Goal: Task Accomplishment & Management: Complete application form

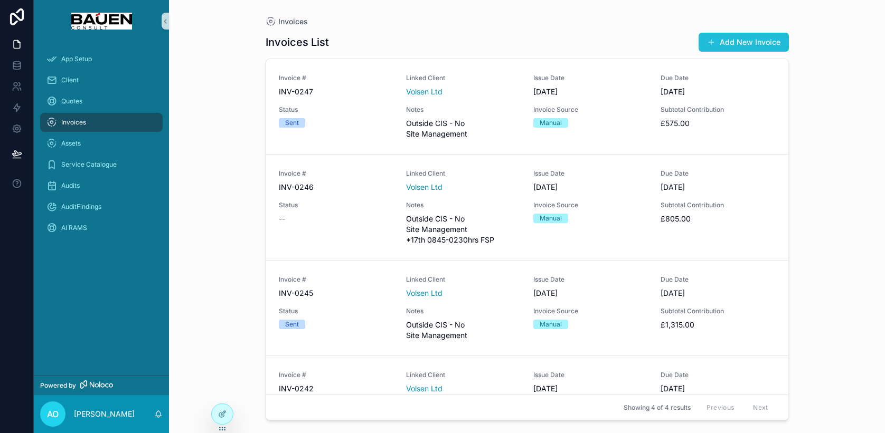
click at [736, 46] on button "Add New Invoice" at bounding box center [743, 42] width 90 height 19
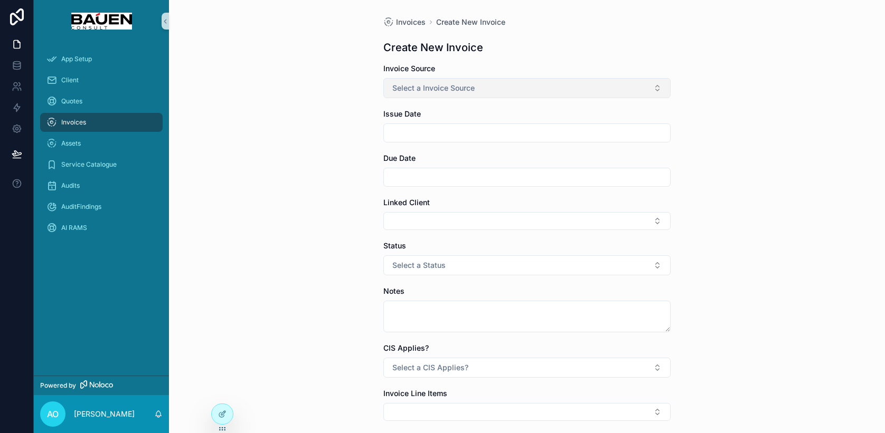
click at [584, 92] on button "Select a Invoice Source" at bounding box center [526, 88] width 287 height 20
click at [525, 146] on div "Manual" at bounding box center [527, 146] width 282 height 16
click at [510, 137] on input "scrollable content" at bounding box center [527, 133] width 286 height 15
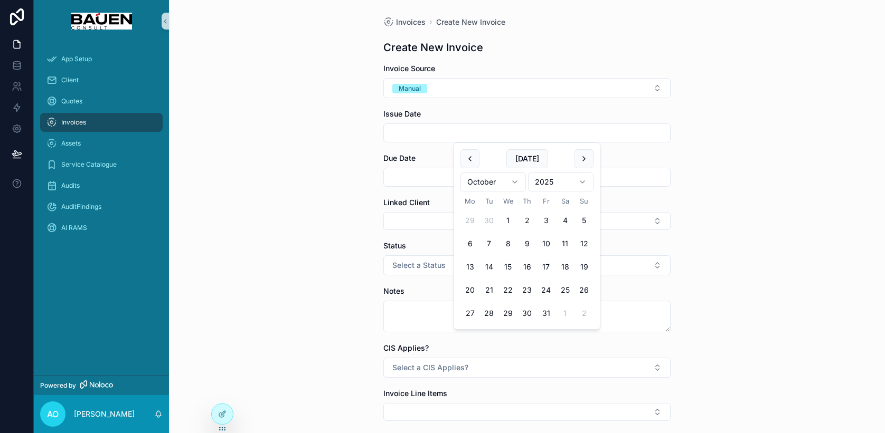
drag, startPoint x: 511, startPoint y: 220, endPoint x: 523, endPoint y: 224, distance: 13.0
click at [523, 224] on tr "29 30 1 2 3 4 5" at bounding box center [526, 220] width 133 height 19
click at [530, 222] on button "2" at bounding box center [526, 220] width 19 height 19
type input "**********"
click at [424, 178] on input "scrollable content" at bounding box center [527, 177] width 286 height 15
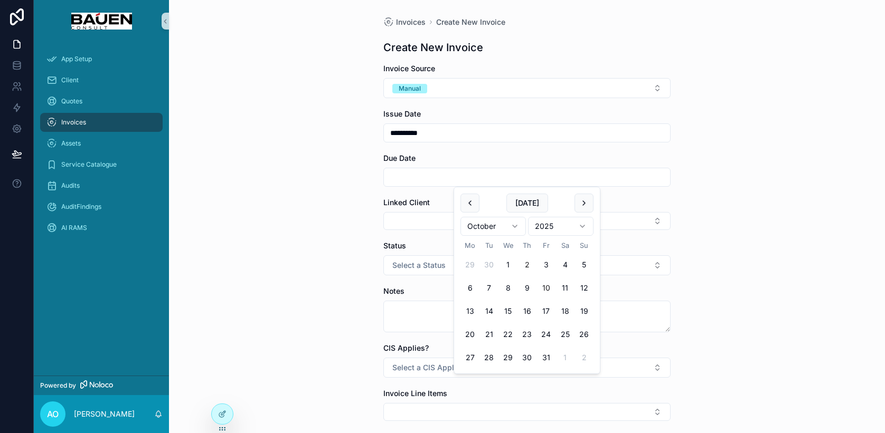
click at [546, 291] on button "10" at bounding box center [545, 288] width 19 height 19
type input "**********"
click at [415, 216] on button "Select Button" at bounding box center [526, 221] width 287 height 18
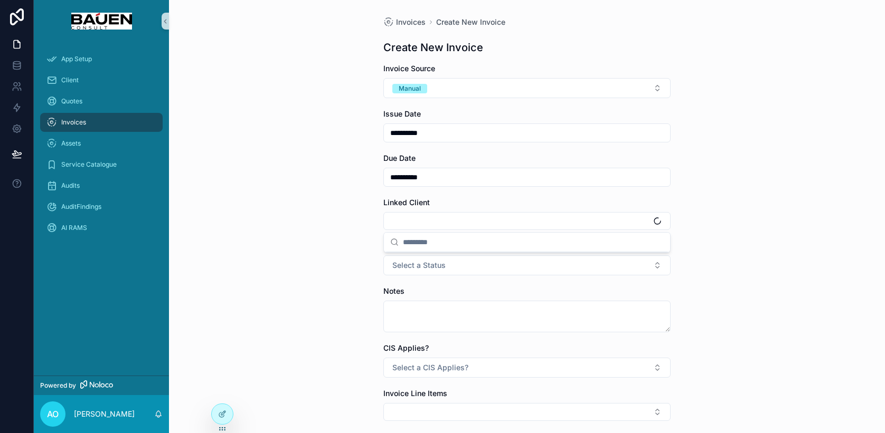
click at [418, 244] on input "scrollable content" at bounding box center [533, 242] width 261 height 19
click at [544, 264] on div "Volsen Ltd" at bounding box center [527, 262] width 282 height 17
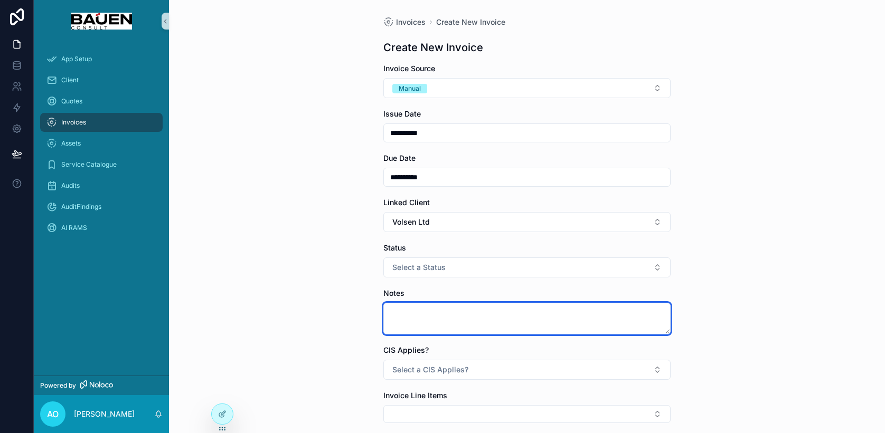
click at [512, 320] on textarea "scrollable content" at bounding box center [526, 319] width 287 height 32
paste textarea "**********"
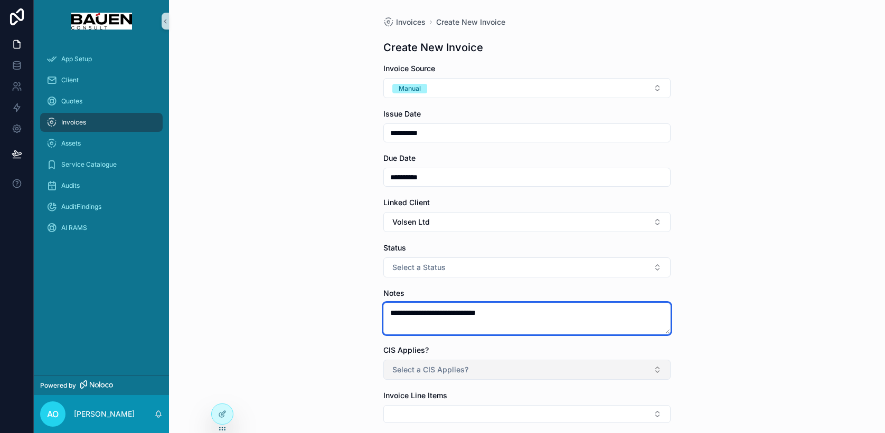
type textarea "**********"
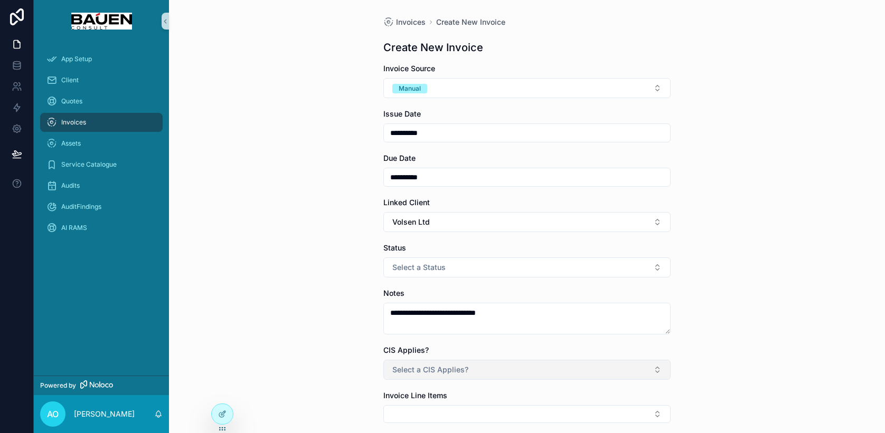
click at [435, 365] on span "Select a CIS Applies?" at bounding box center [430, 370] width 76 height 11
click at [423, 345] on div "No" at bounding box center [527, 347] width 282 height 16
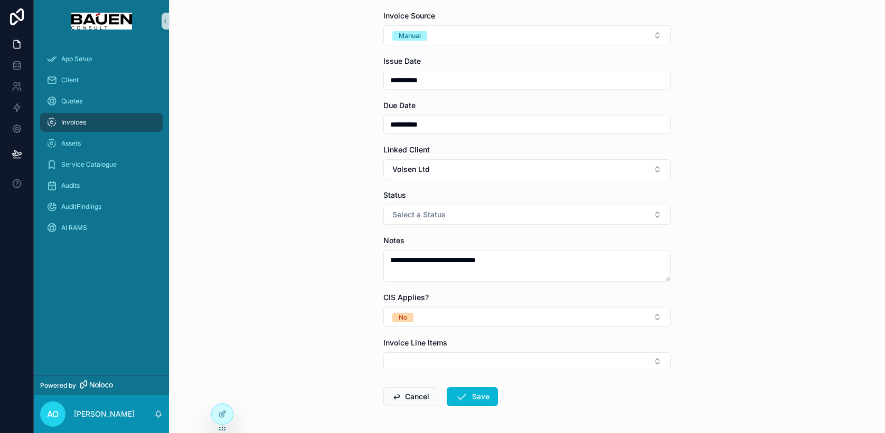
scroll to position [93, 0]
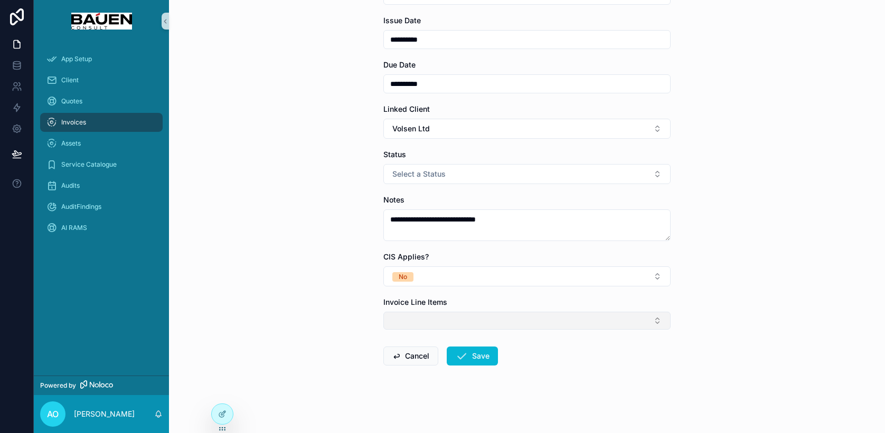
click at [434, 320] on button "Select Button" at bounding box center [526, 321] width 287 height 18
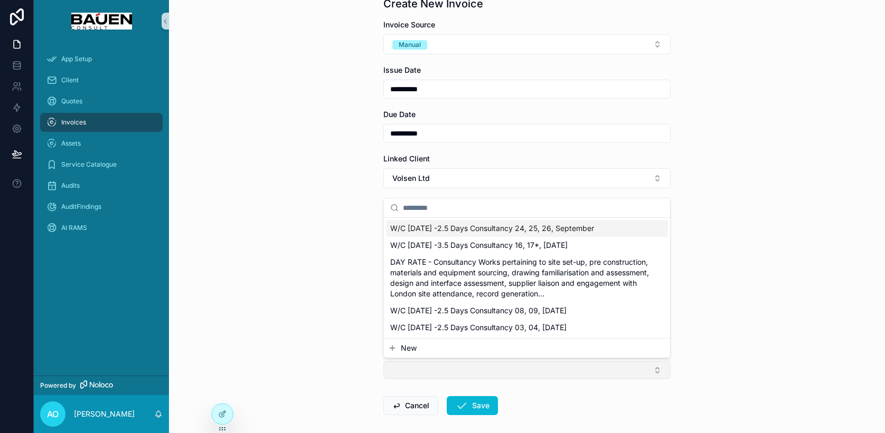
scroll to position [41, 0]
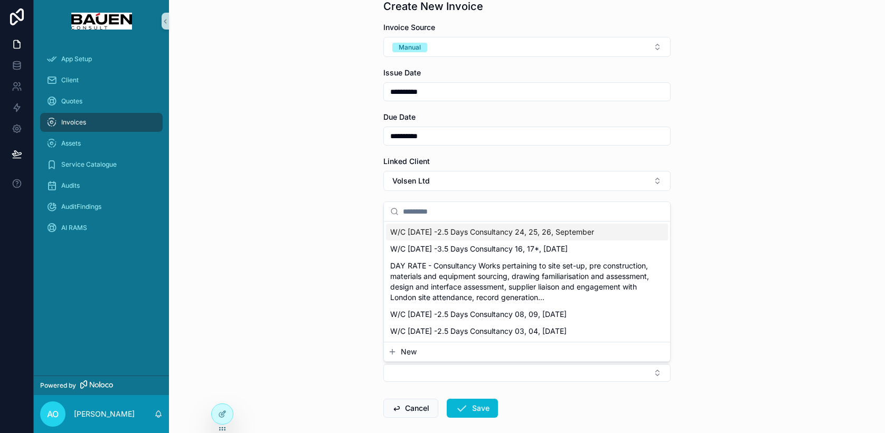
click at [557, 350] on button "New" at bounding box center [527, 352] width 278 height 11
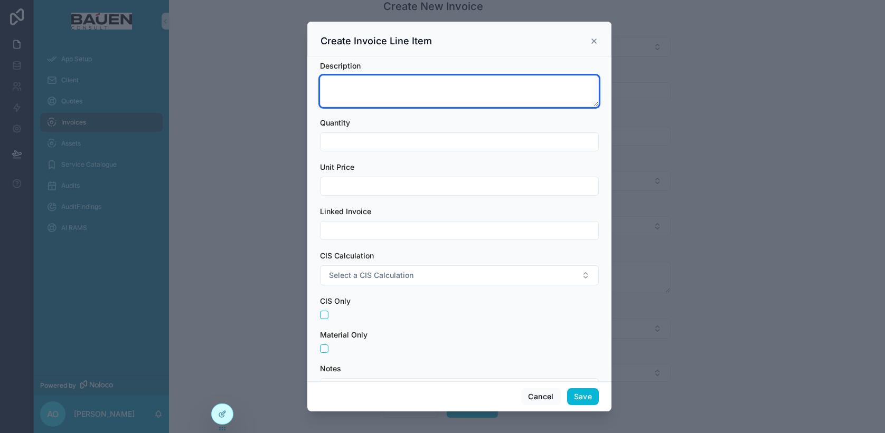
click at [397, 95] on textarea "scrollable content" at bounding box center [459, 91] width 279 height 32
paste textarea "**********"
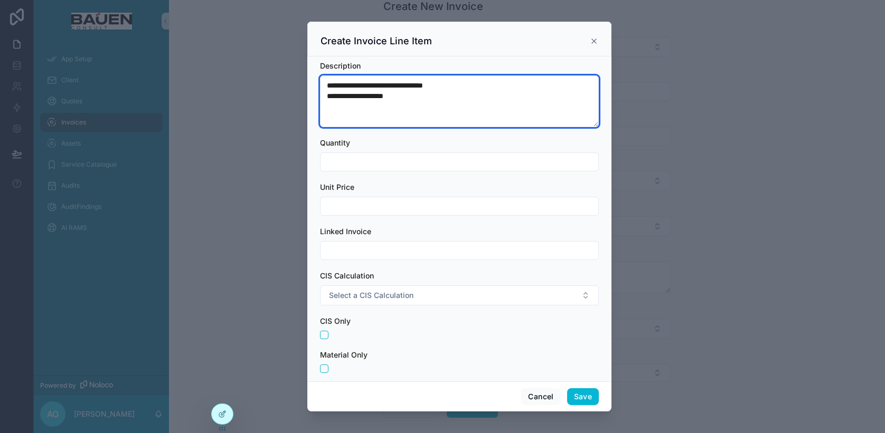
click at [353, 86] on textarea "**********" at bounding box center [459, 101] width 279 height 52
click at [396, 86] on textarea "**********" at bounding box center [459, 101] width 279 height 52
click at [336, 97] on textarea "**********" at bounding box center [459, 101] width 279 height 52
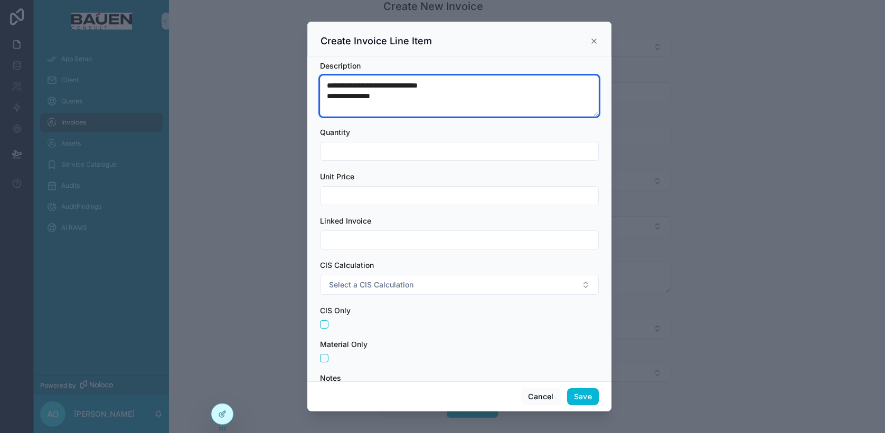
click at [392, 98] on textarea "**********" at bounding box center [459, 95] width 279 height 41
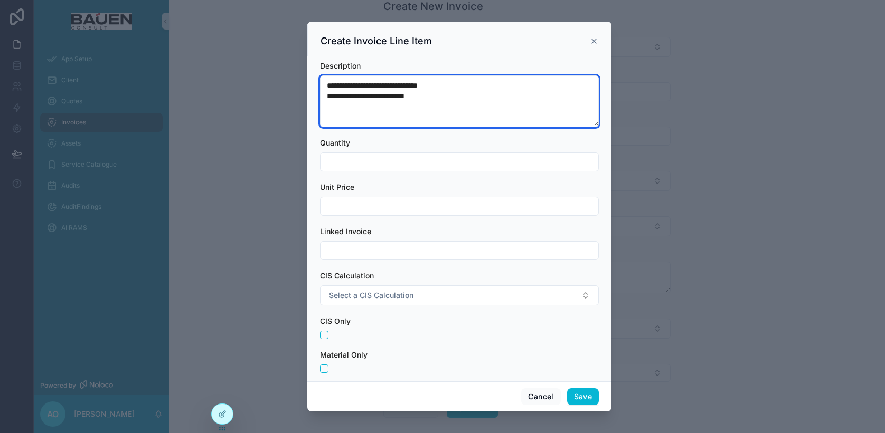
type textarea "**********"
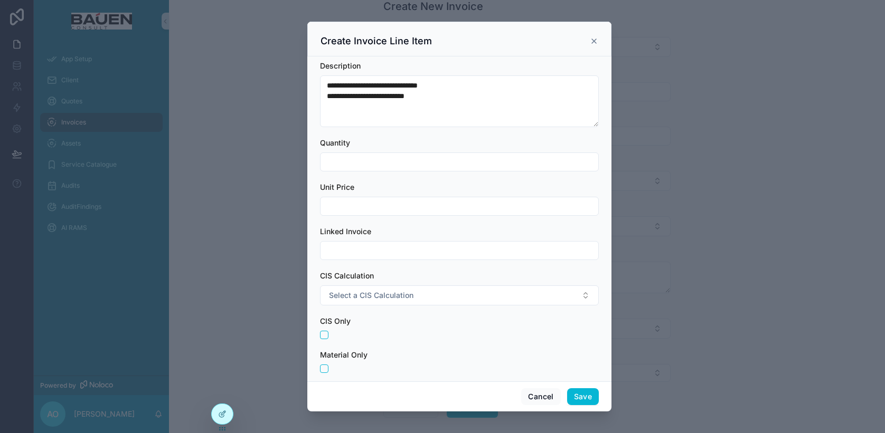
click at [364, 166] on input "scrollable content" at bounding box center [459, 162] width 278 height 15
type input "***"
click at [384, 210] on input "scrollable content" at bounding box center [459, 206] width 278 height 15
type input "******"
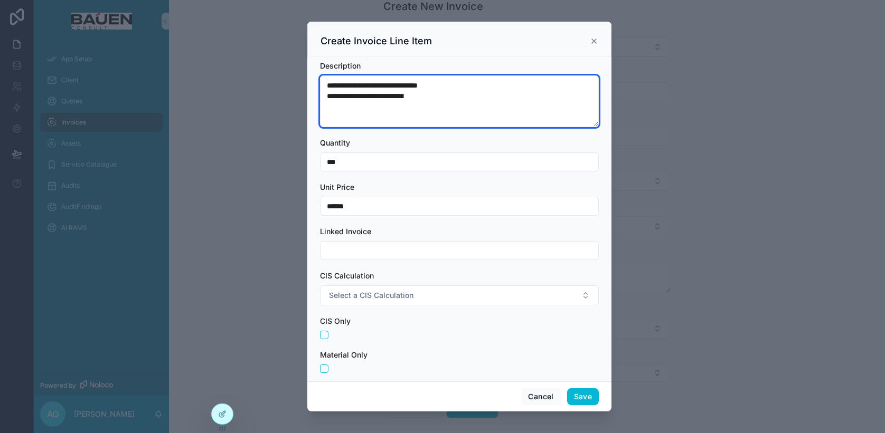
click at [392, 84] on textarea "**********" at bounding box center [459, 101] width 279 height 52
type textarea "**********"
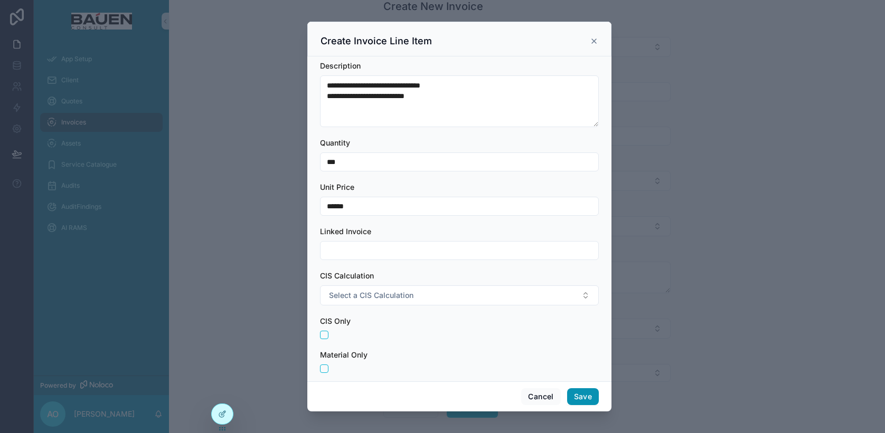
click at [584, 395] on button "Save" at bounding box center [583, 397] width 32 height 17
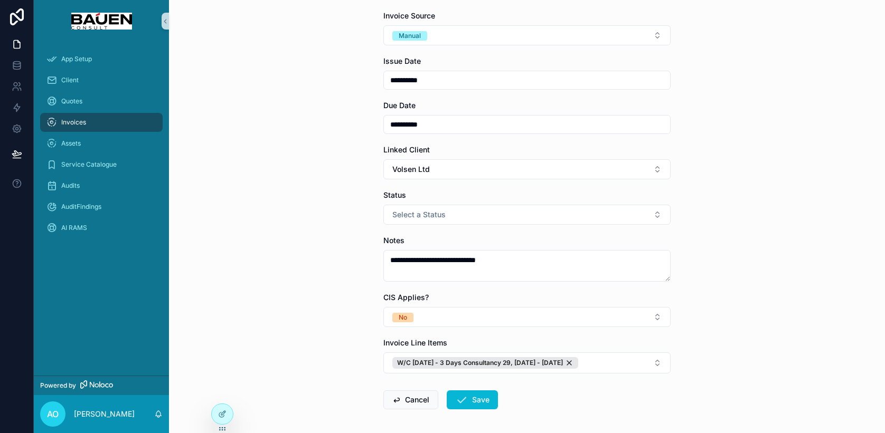
scroll to position [47, 0]
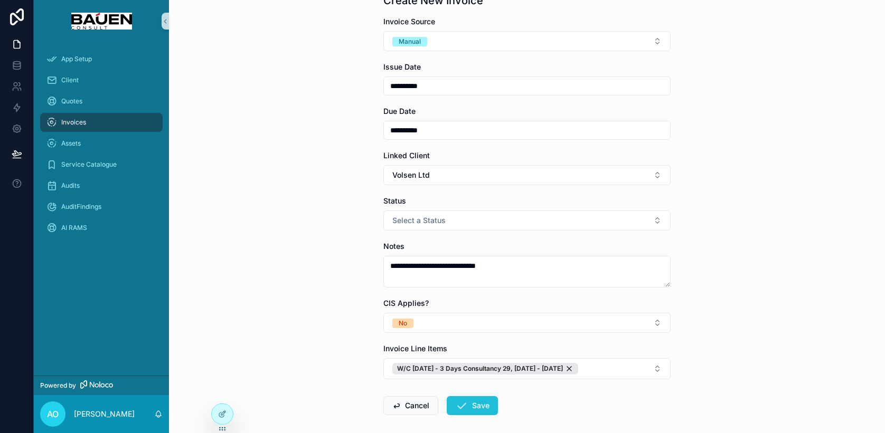
click at [476, 405] on button "Save" at bounding box center [472, 405] width 51 height 19
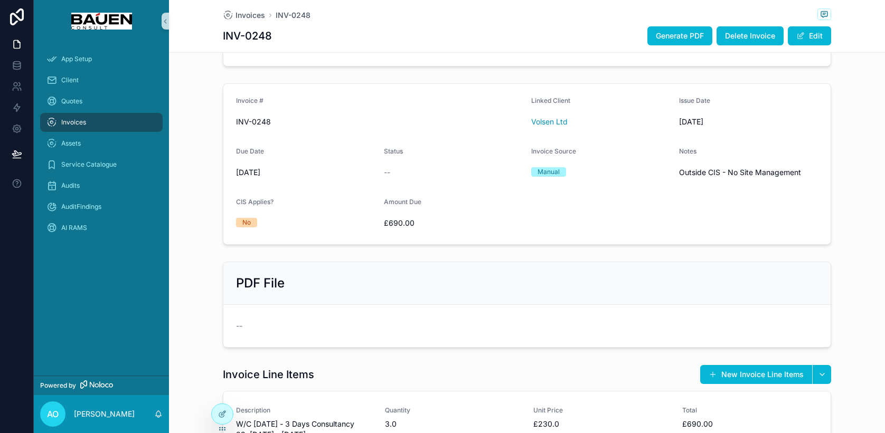
scroll to position [205, 0]
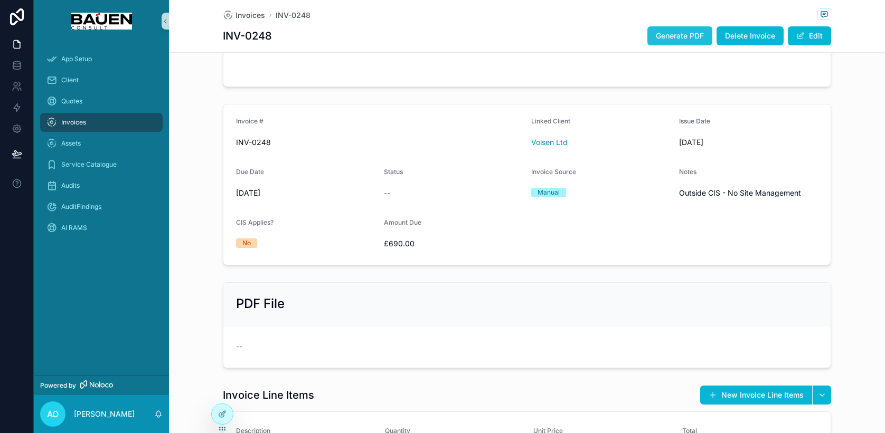
click at [673, 40] on span "Generate PDF" at bounding box center [680, 36] width 48 height 11
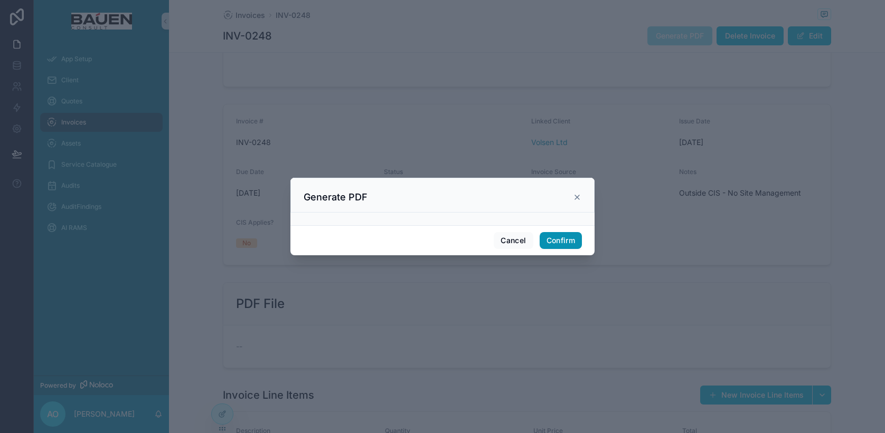
click at [568, 240] on button "Confirm" at bounding box center [561, 240] width 42 height 17
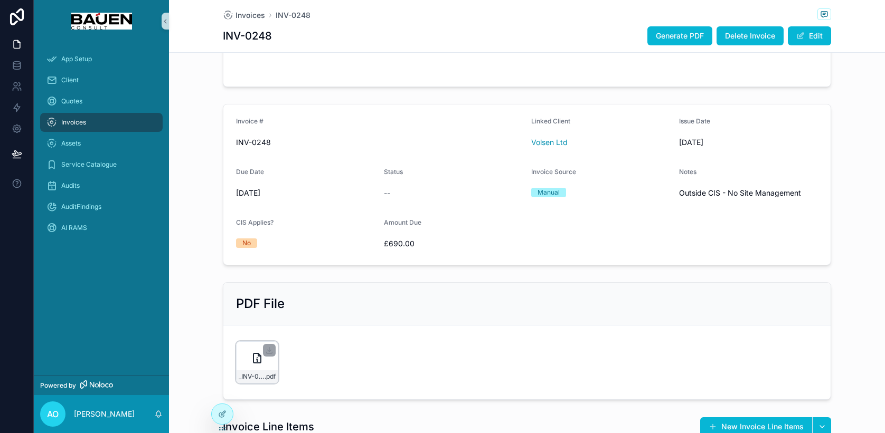
click at [263, 366] on div "_INV-0248Volsen_Ltd .pdf" at bounding box center [257, 363] width 42 height 42
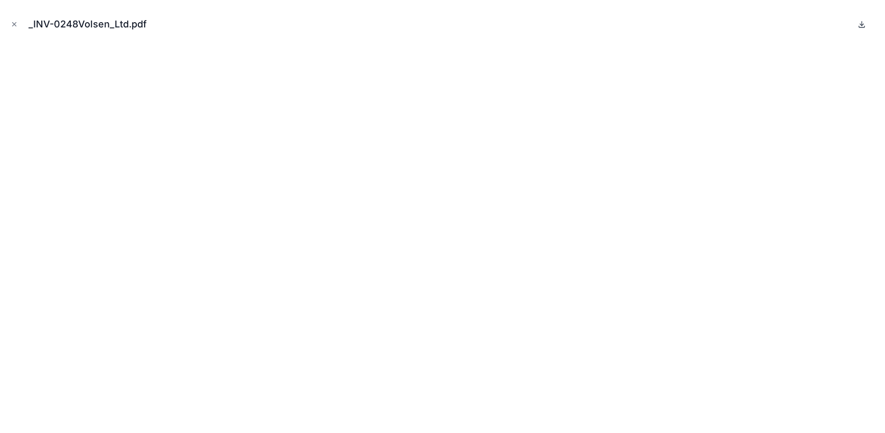
click at [862, 24] on icon at bounding box center [862, 24] width 0 height 4
click at [13, 26] on icon "Close modal" at bounding box center [14, 24] width 7 height 7
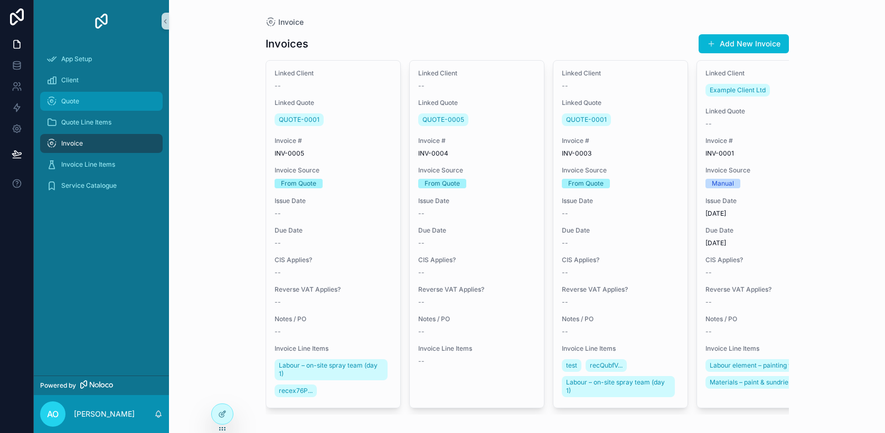
click at [90, 105] on div "Quote" at bounding box center [101, 101] width 110 height 17
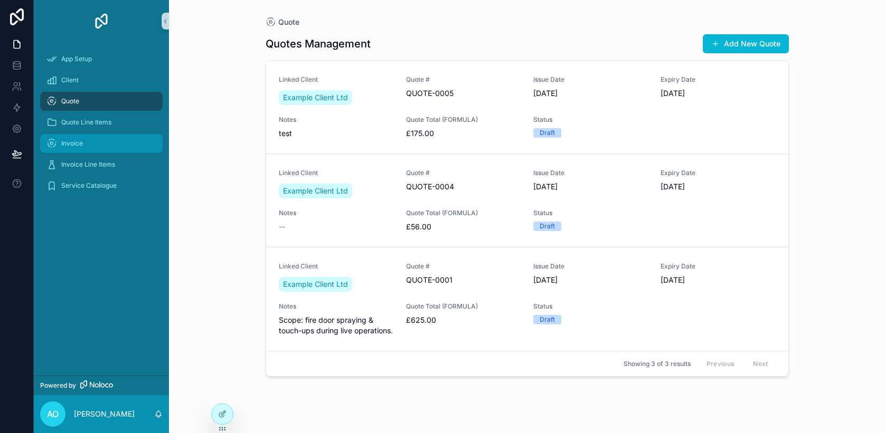
click at [83, 142] on div "Invoice" at bounding box center [101, 143] width 110 height 17
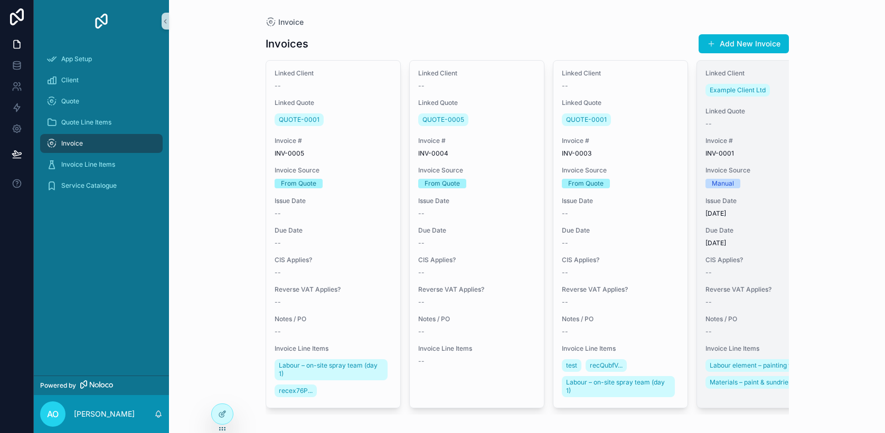
click at [753, 214] on span "[DATE]" at bounding box center [763, 214] width 117 height 8
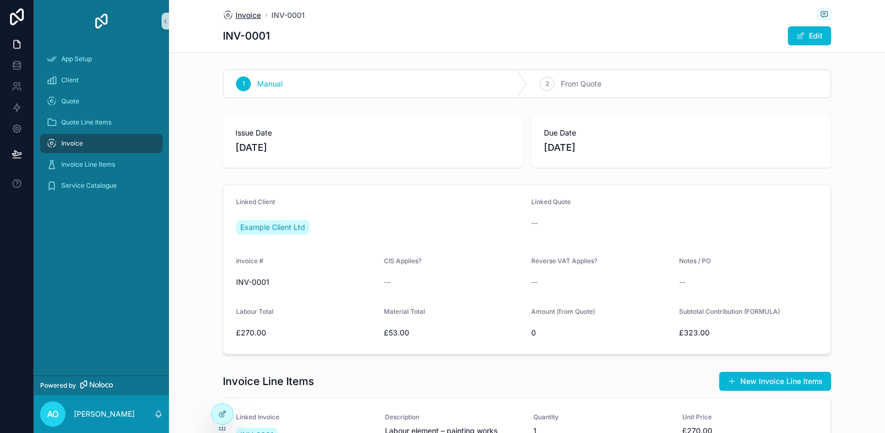
click at [259, 19] on span "Invoice" at bounding box center [247, 15] width 25 height 11
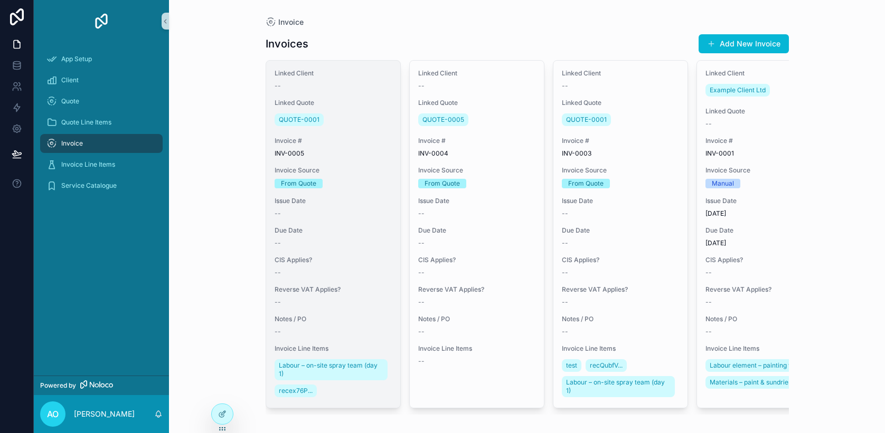
click at [337, 205] on div "Issue Date --" at bounding box center [333, 207] width 117 height 21
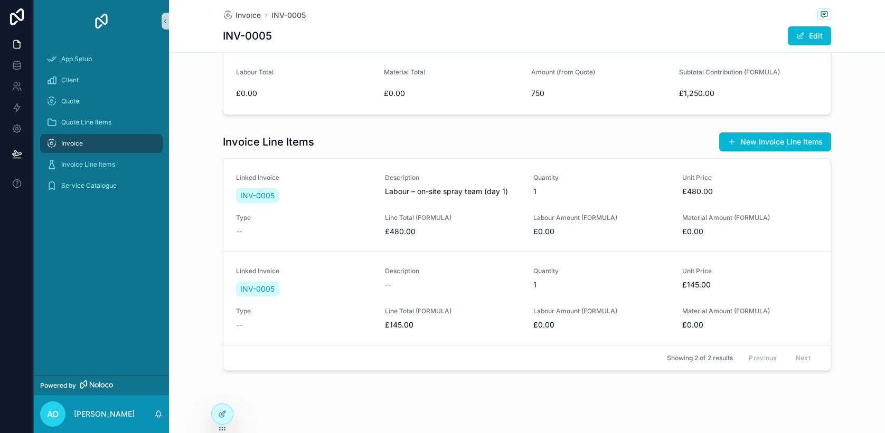
scroll to position [249, 0]
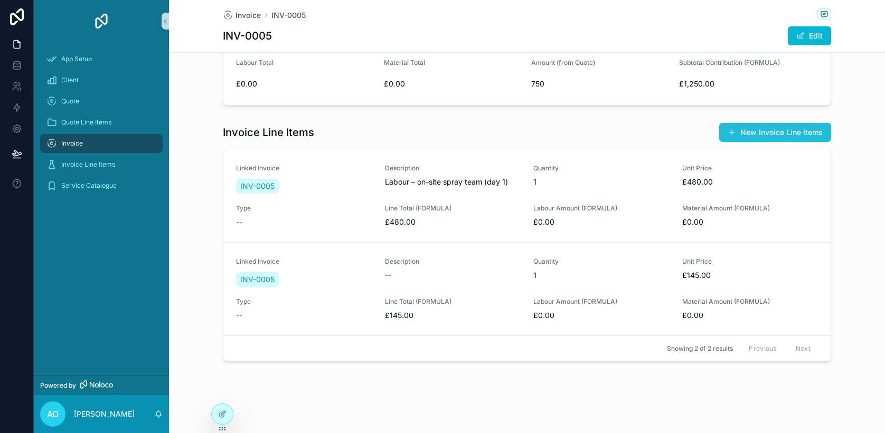
click at [732, 131] on span "scrollable content" at bounding box center [731, 132] width 8 height 8
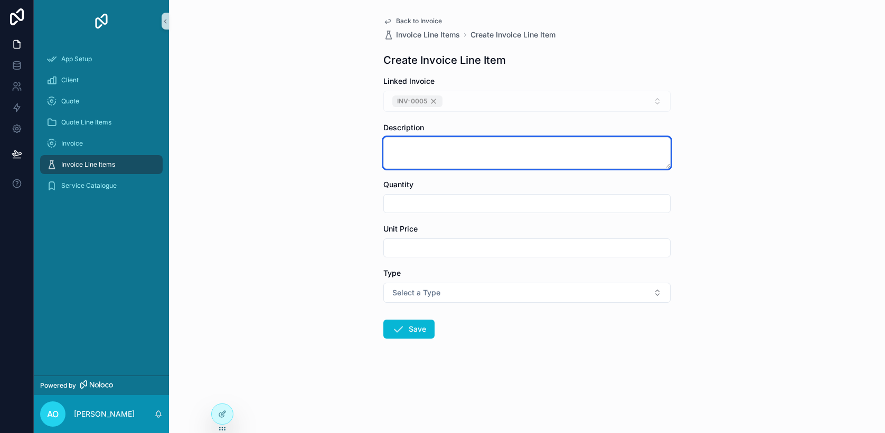
click at [518, 154] on textarea "scrollable content" at bounding box center [526, 153] width 287 height 32
type textarea "****"
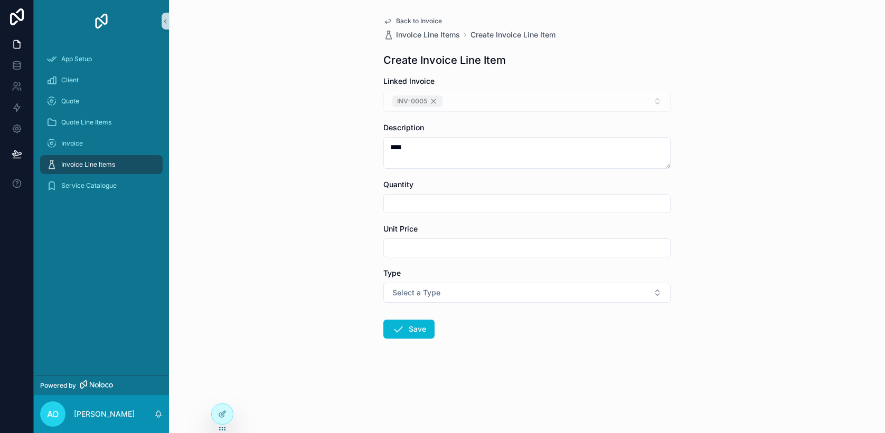
click at [508, 202] on input "scrollable content" at bounding box center [527, 203] width 286 height 15
type input "*"
click at [489, 244] on input "scrollable content" at bounding box center [527, 248] width 286 height 15
type input "*******"
click at [466, 296] on button "Select a Type" at bounding box center [526, 293] width 287 height 20
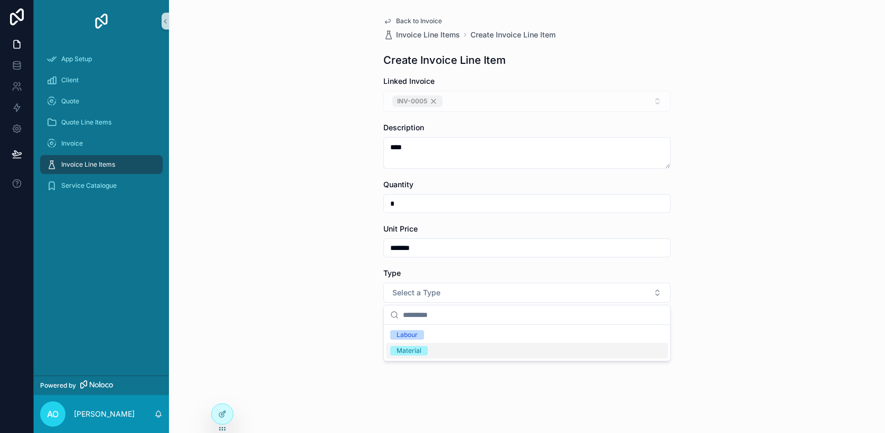
click at [429, 371] on form "Linked Invoice INV-0005 Description **** Quantity * Unit Price ******* Type Sel…" at bounding box center [526, 241] width 287 height 330
click at [420, 324] on button "Save" at bounding box center [408, 329] width 51 height 19
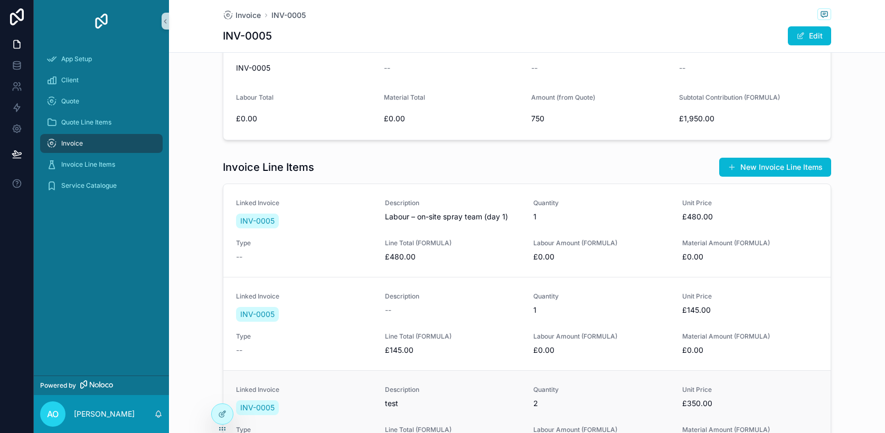
scroll to position [343, 0]
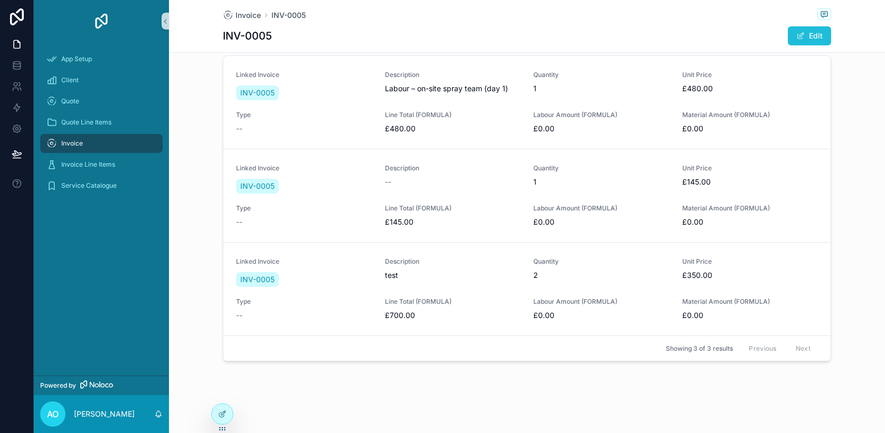
click at [814, 37] on button "Edit" at bounding box center [809, 35] width 43 height 19
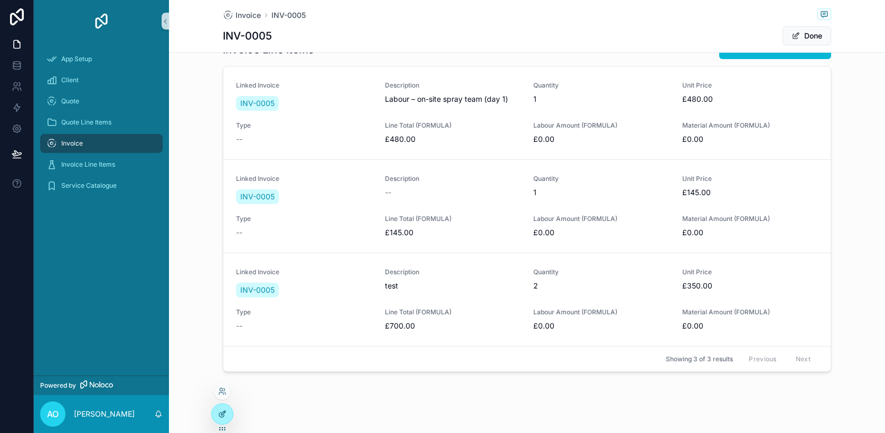
click at [219, 411] on icon at bounding box center [222, 414] width 8 height 8
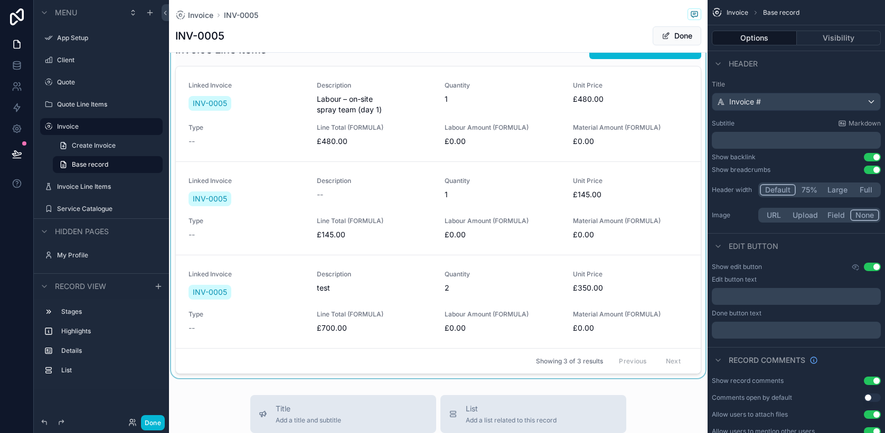
click at [676, 286] on div "scrollable content" at bounding box center [438, 206] width 538 height 343
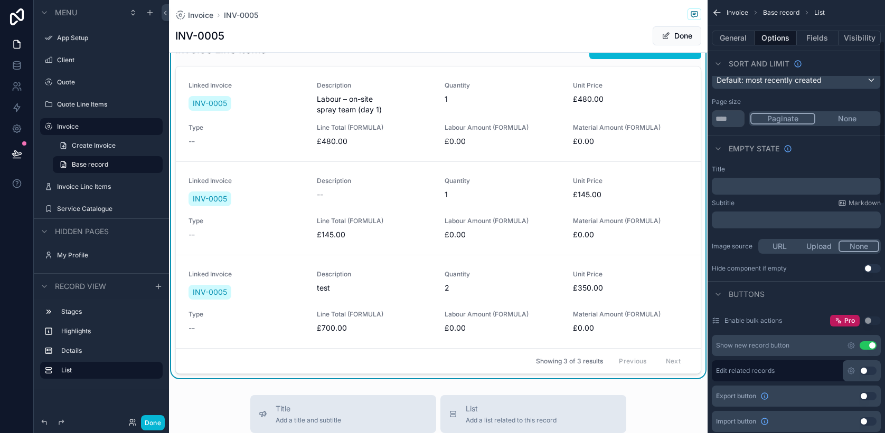
scroll to position [108, 0]
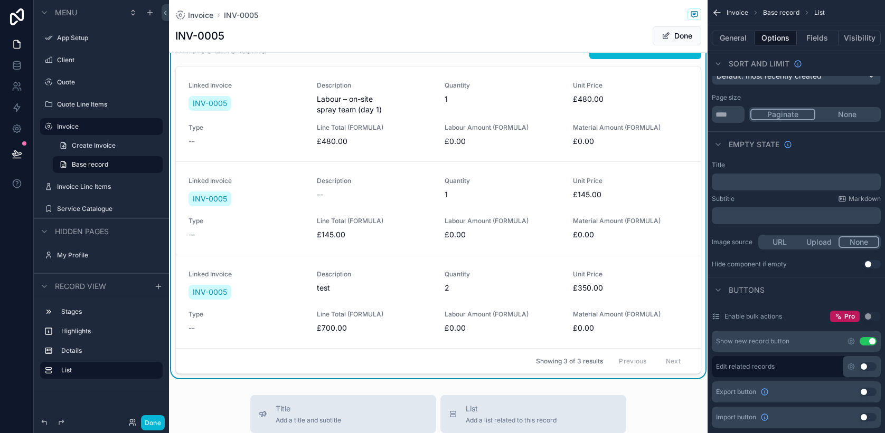
click at [873, 367] on button "Use setting" at bounding box center [867, 367] width 17 height 8
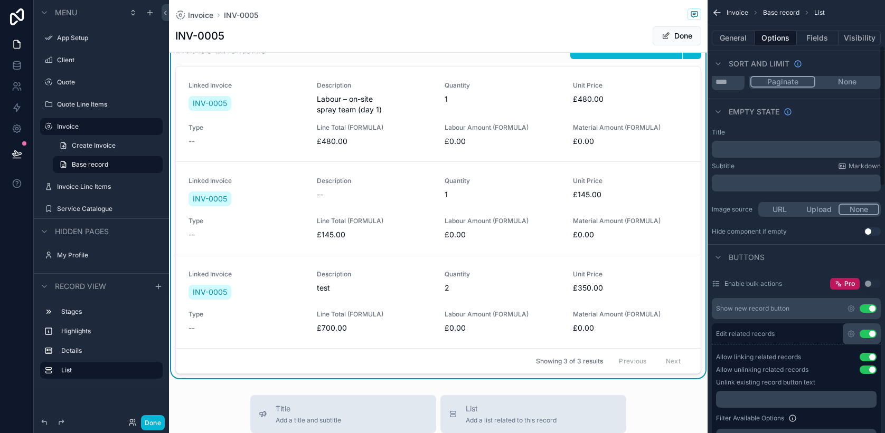
scroll to position [141, 0]
click at [863, 387] on div "Allow linking related records Use setting Allow unlinking related records Use s…" at bounding box center [796, 437] width 169 height 179
click at [546, 275] on span "Quantity" at bounding box center [503, 274] width 116 height 8
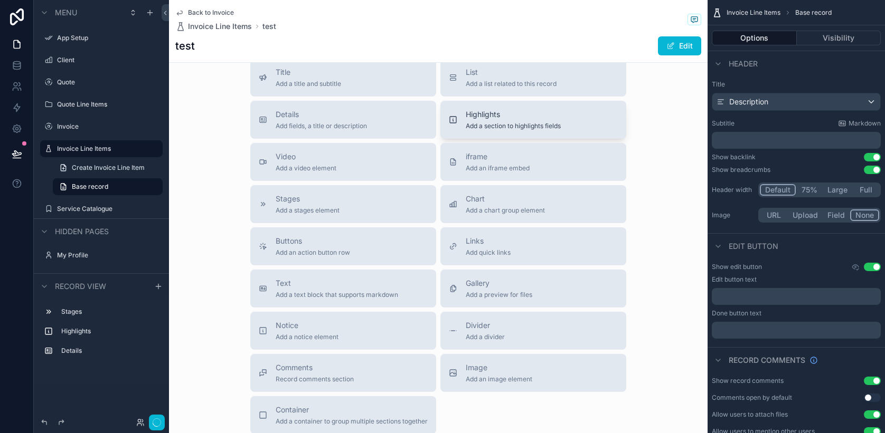
scroll to position [240, 0]
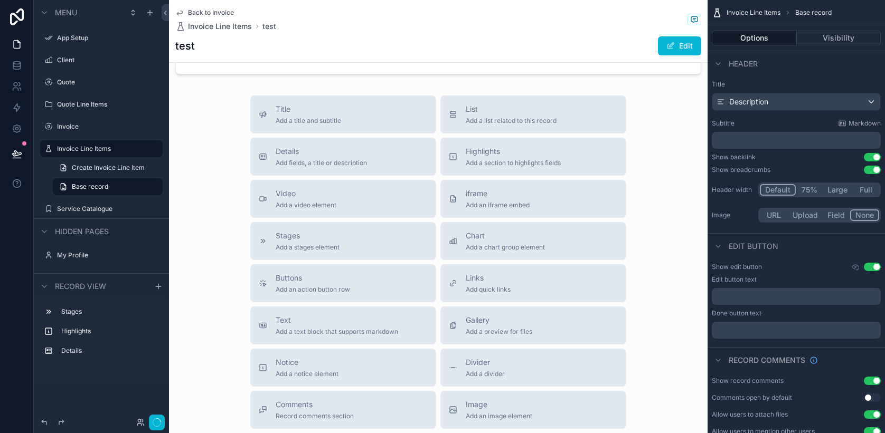
click at [225, 11] on span "Back to Invoice" at bounding box center [211, 12] width 46 height 8
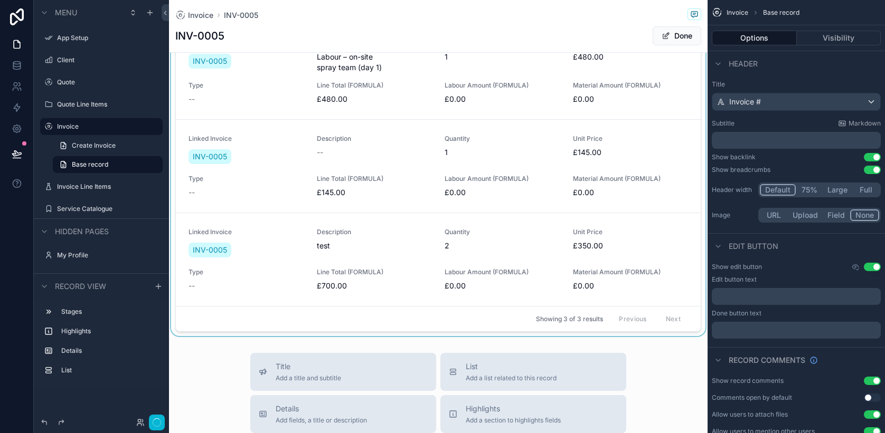
scroll to position [410, 0]
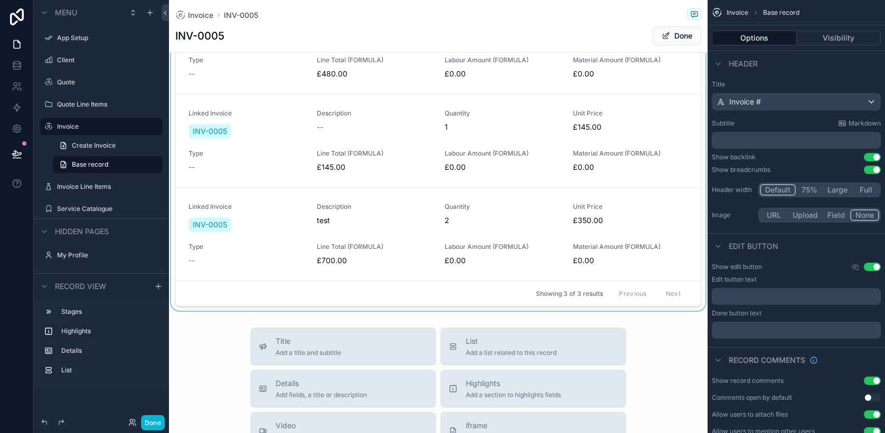
click at [641, 228] on div "scrollable content" at bounding box center [438, 139] width 538 height 343
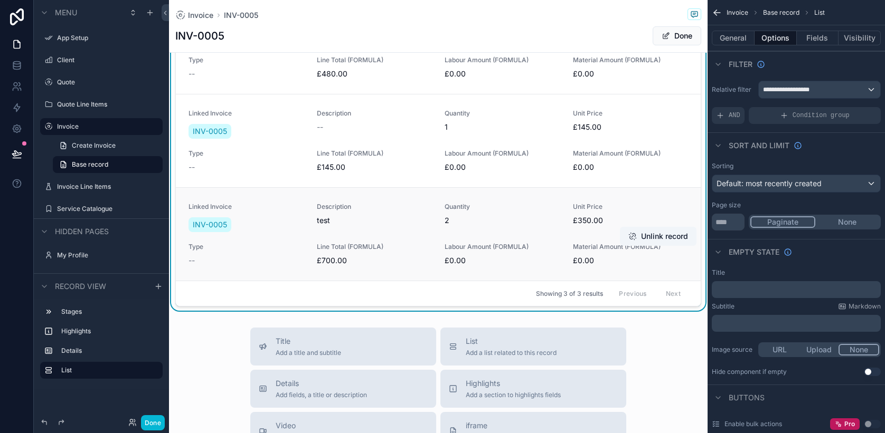
click at [460, 214] on div "Quantity 2" at bounding box center [503, 214] width 116 height 23
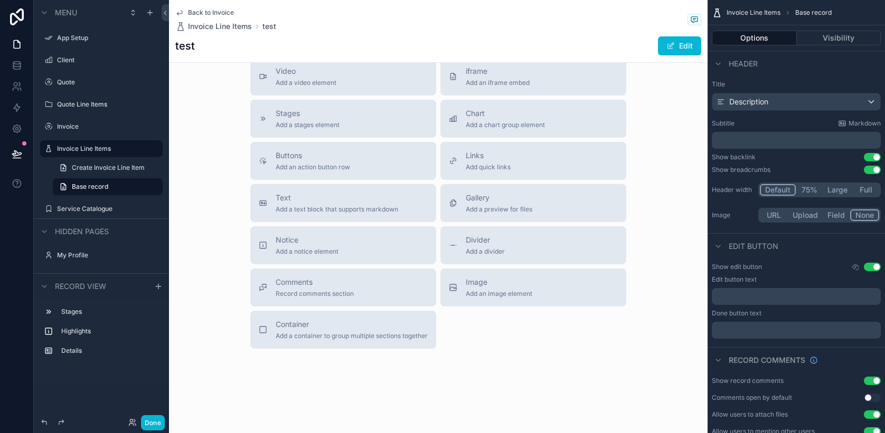
scroll to position [362, 0]
click at [684, 48] on button "Edit" at bounding box center [679, 45] width 43 height 19
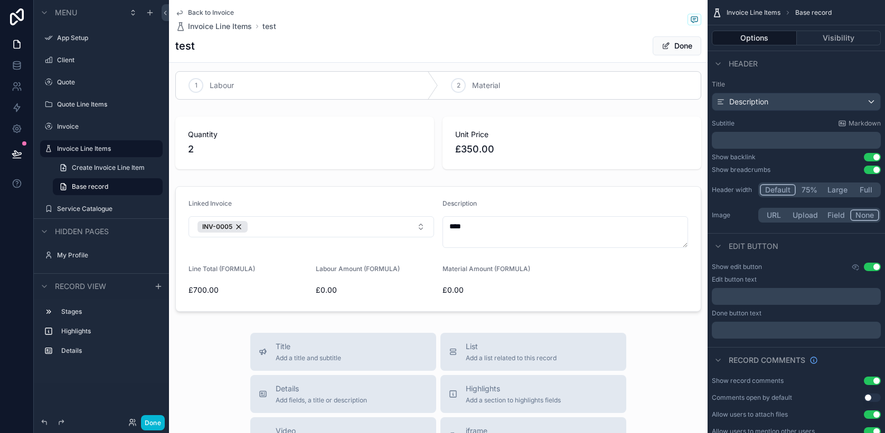
scroll to position [0, 0]
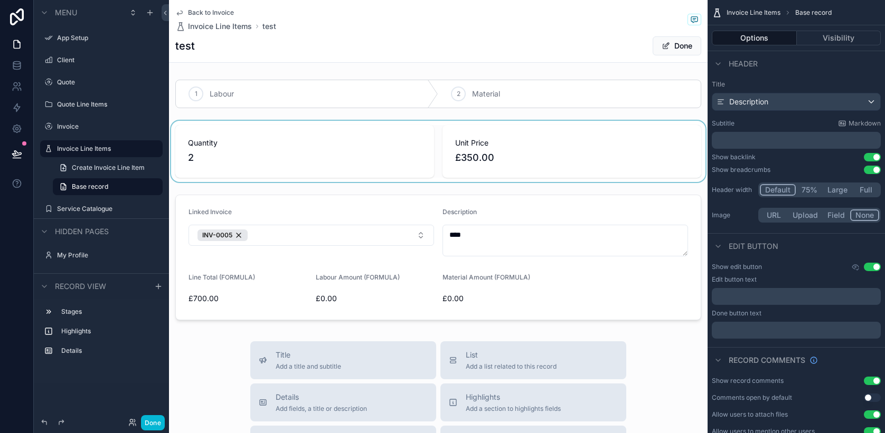
click at [215, 158] on div "scrollable content" at bounding box center [438, 151] width 538 height 61
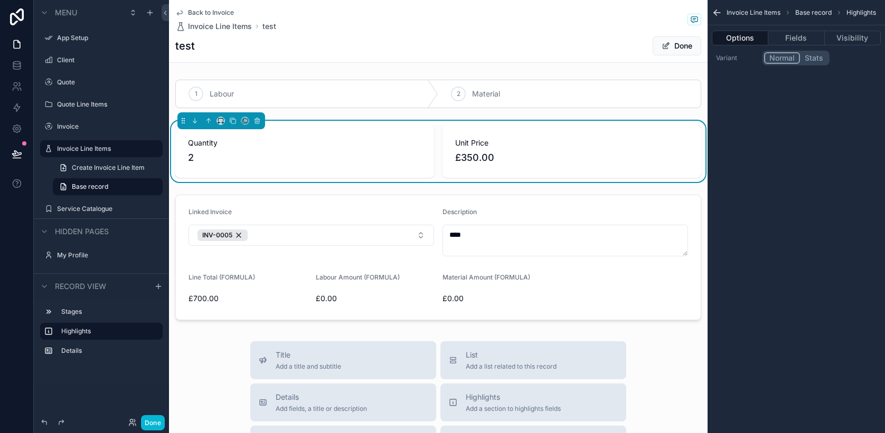
click at [198, 158] on span "2" at bounding box center [304, 157] width 233 height 15
click at [210, 11] on span "Back to Invoice" at bounding box center [211, 12] width 46 height 8
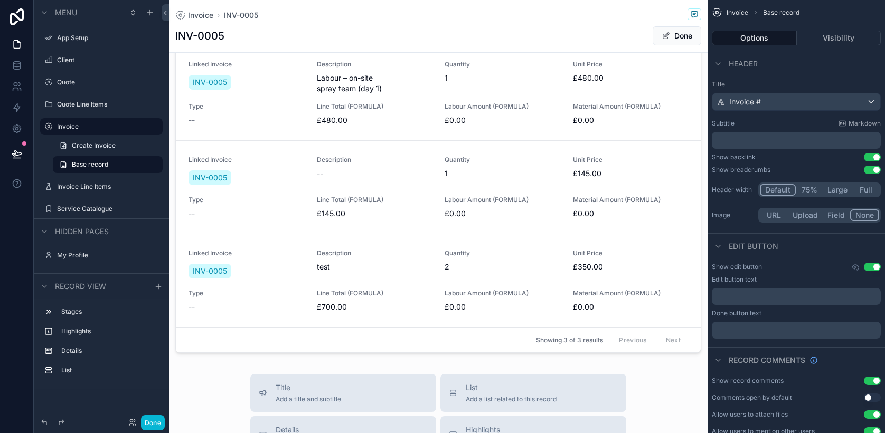
scroll to position [365, 0]
click at [155, 420] on button "Done" at bounding box center [153, 422] width 24 height 15
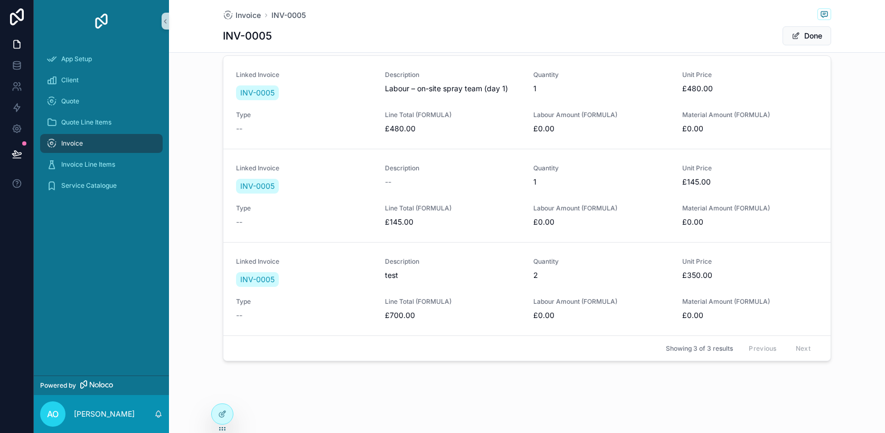
scroll to position [353, 0]
click at [786, 295] on button "Unlink record" at bounding box center [788, 291] width 77 height 19
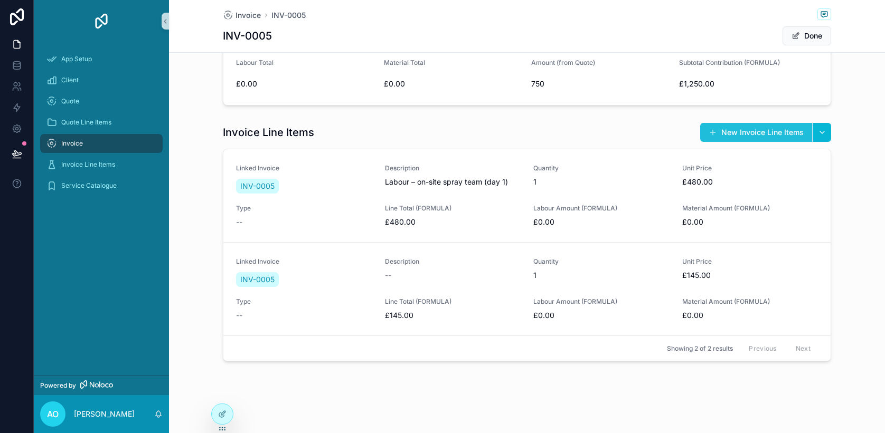
click at [746, 135] on button "New Invoice Line Items" at bounding box center [756, 132] width 112 height 19
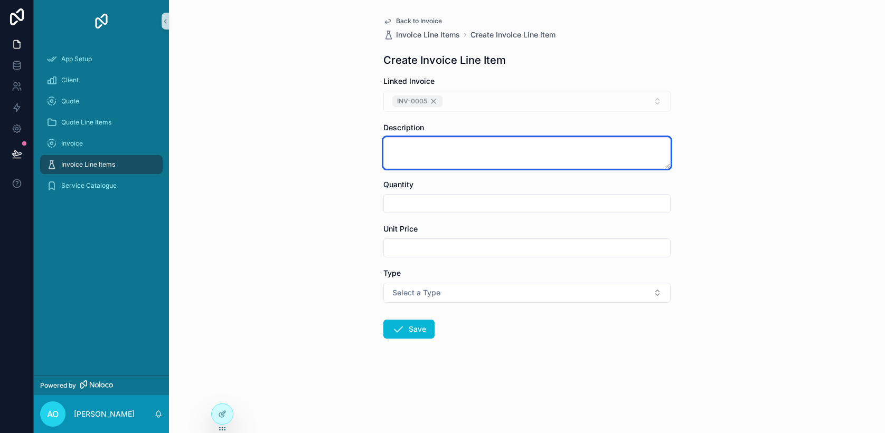
click at [505, 156] on textarea "scrollable content" at bounding box center [526, 153] width 287 height 32
type textarea "****"
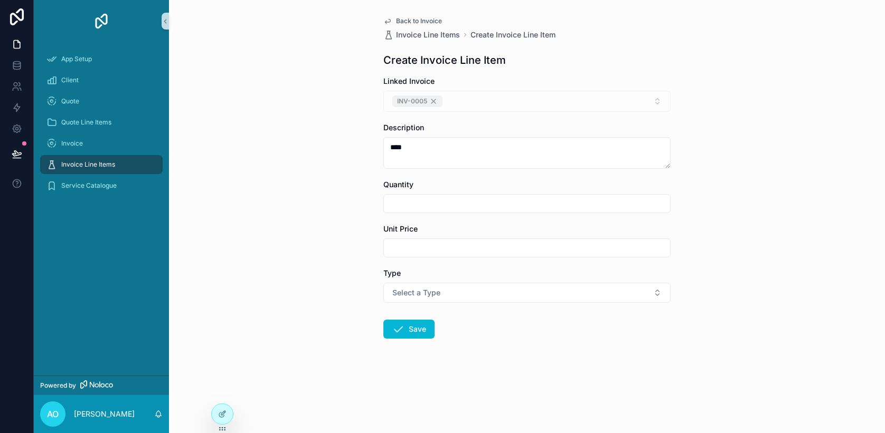
click at [497, 202] on input "scrollable content" at bounding box center [527, 203] width 286 height 15
type input "*"
click at [466, 248] on input "scrollable content" at bounding box center [527, 248] width 286 height 15
type input "*******"
click at [415, 329] on button "Save" at bounding box center [408, 329] width 51 height 19
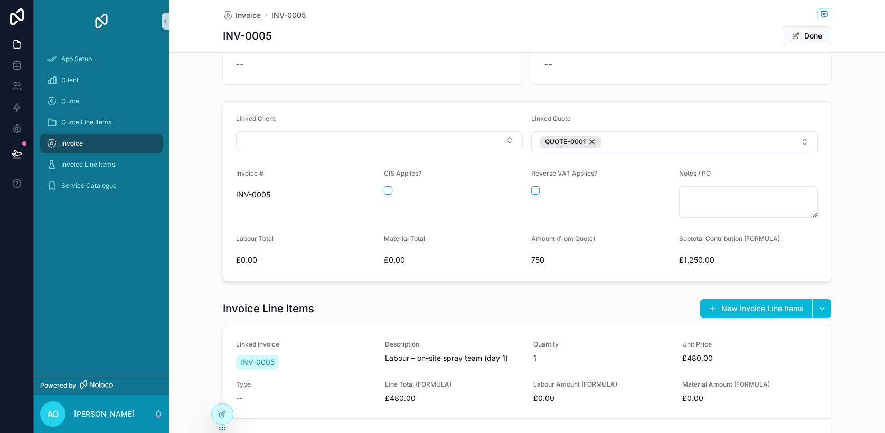
scroll to position [84, 0]
click at [219, 418] on icon at bounding box center [222, 414] width 8 height 8
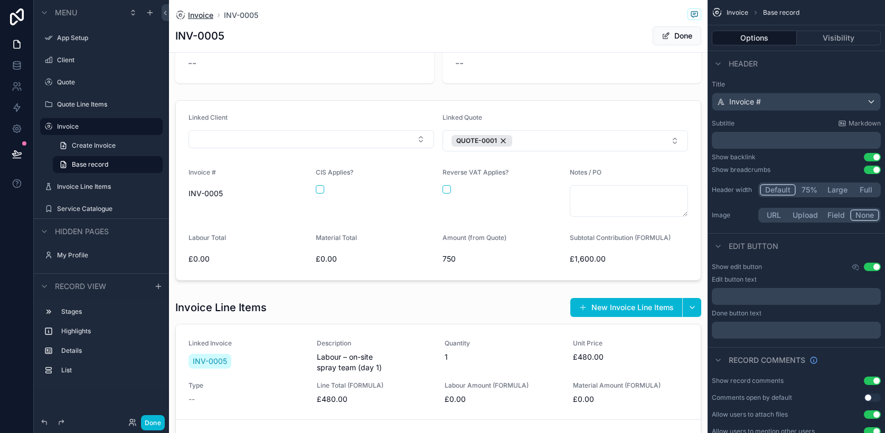
click at [201, 14] on span "Invoice" at bounding box center [200, 15] width 25 height 11
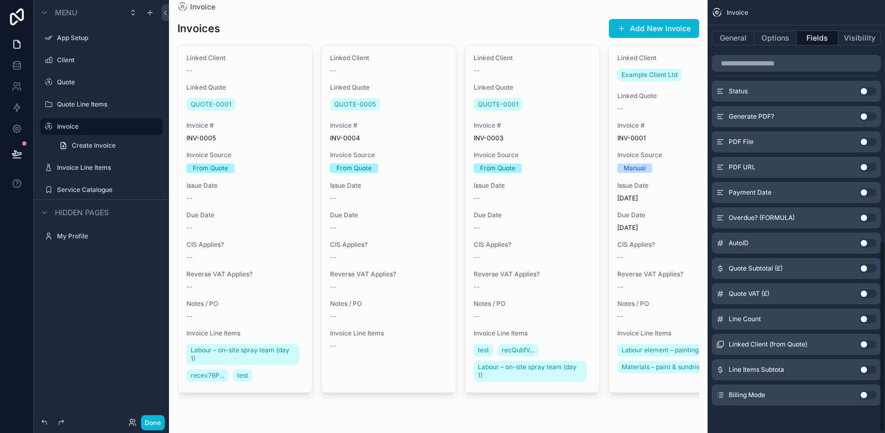
scroll to position [548, 0]
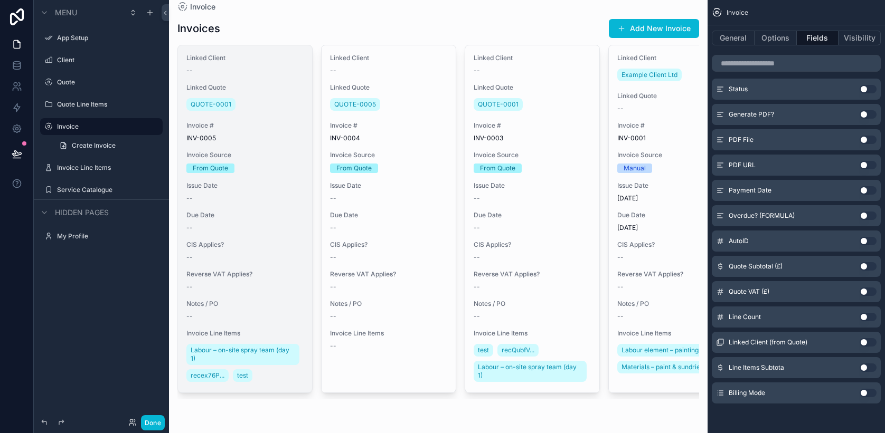
click at [272, 215] on span "Due Date" at bounding box center [244, 215] width 117 height 8
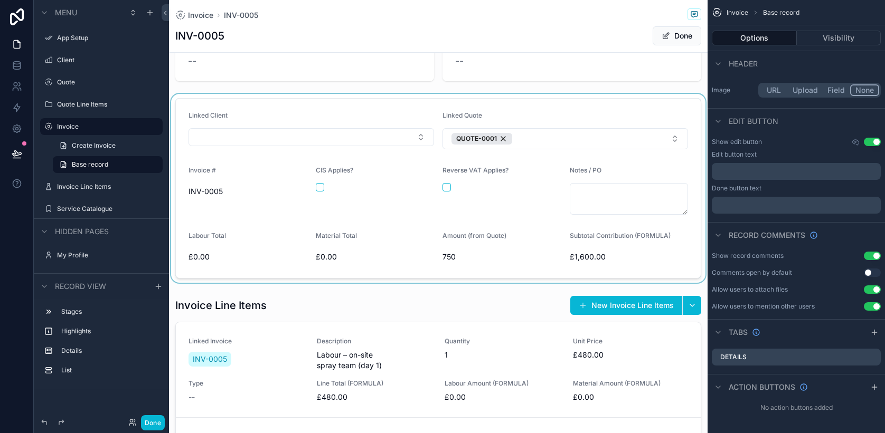
scroll to position [131, 0]
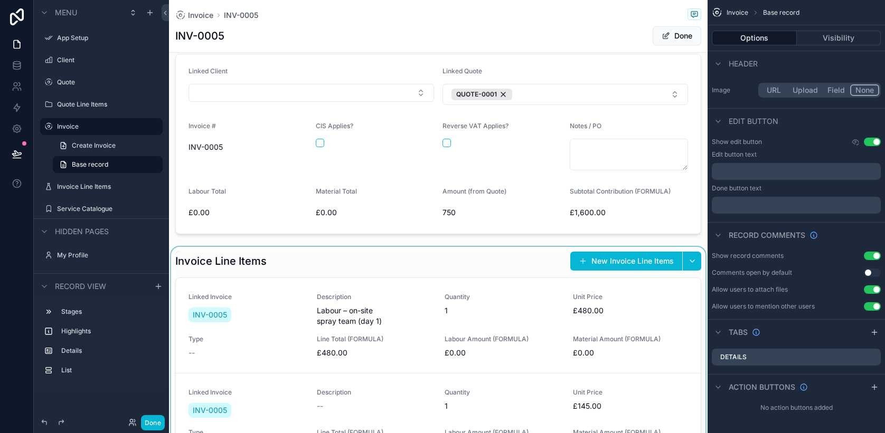
click at [323, 251] on div "scrollable content" at bounding box center [438, 418] width 538 height 343
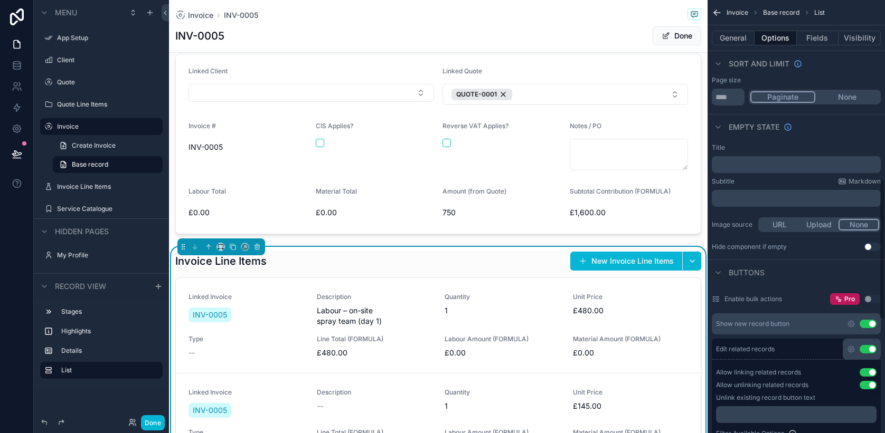
scroll to position [548, 0]
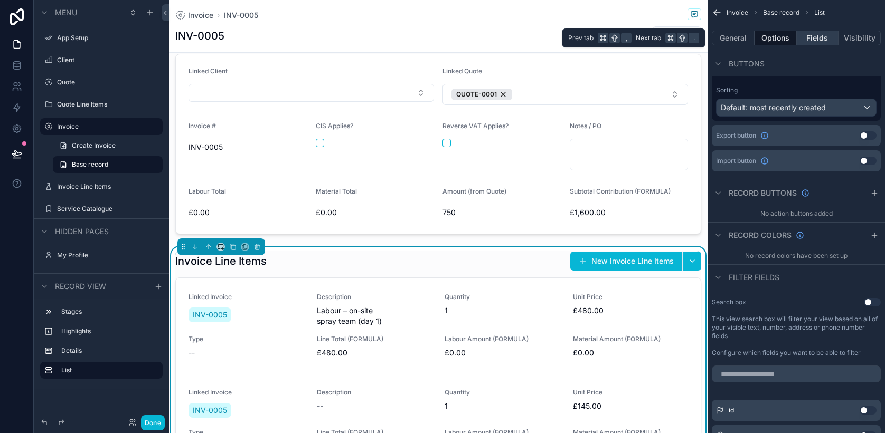
click at [820, 42] on button "Fields" at bounding box center [818, 38] width 42 height 15
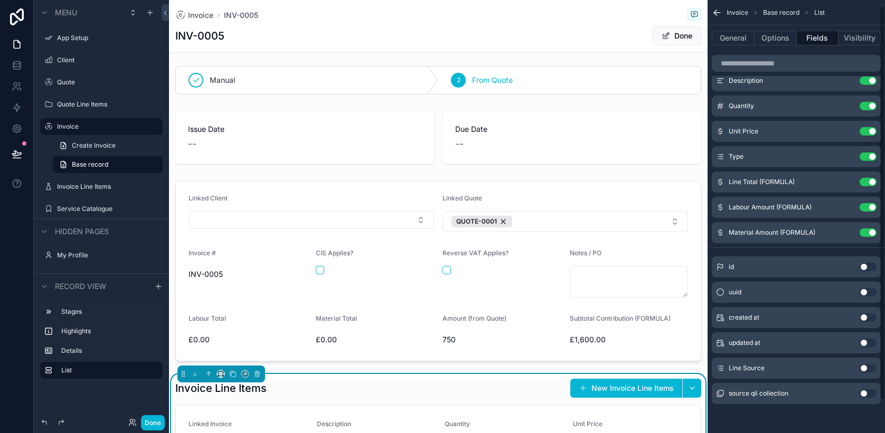
scroll to position [42, 0]
click at [26, 155] on button at bounding box center [16, 154] width 23 height 30
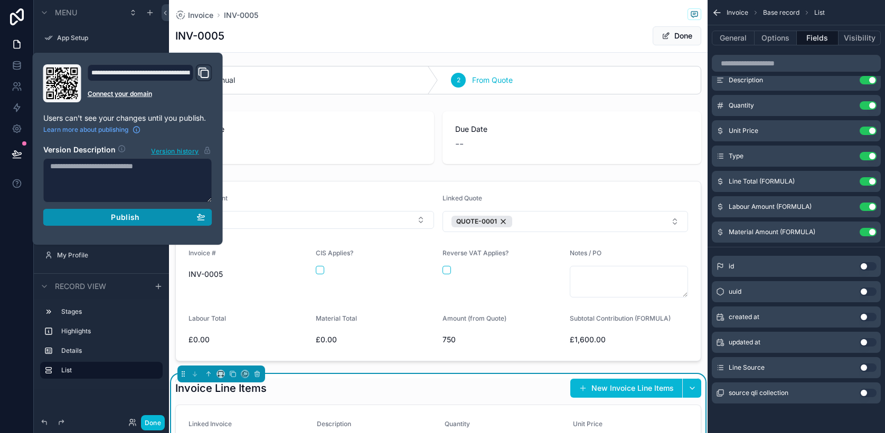
click at [82, 218] on div "Publish" at bounding box center [127, 218] width 155 height 10
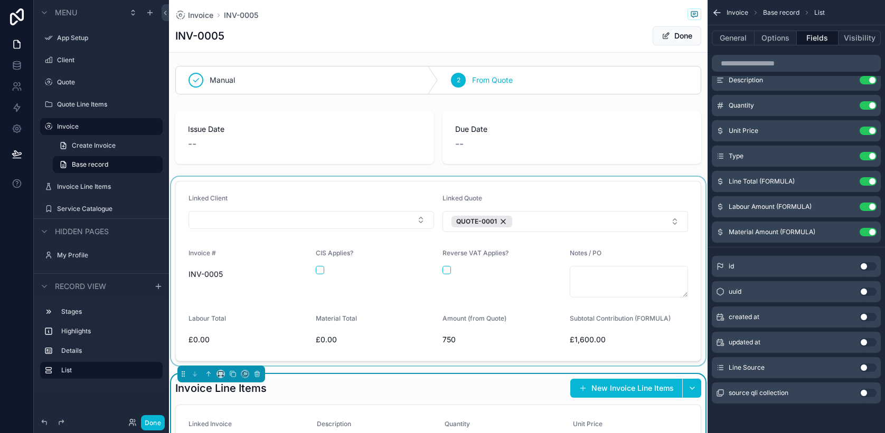
click at [238, 257] on div "scrollable content" at bounding box center [438, 271] width 538 height 189
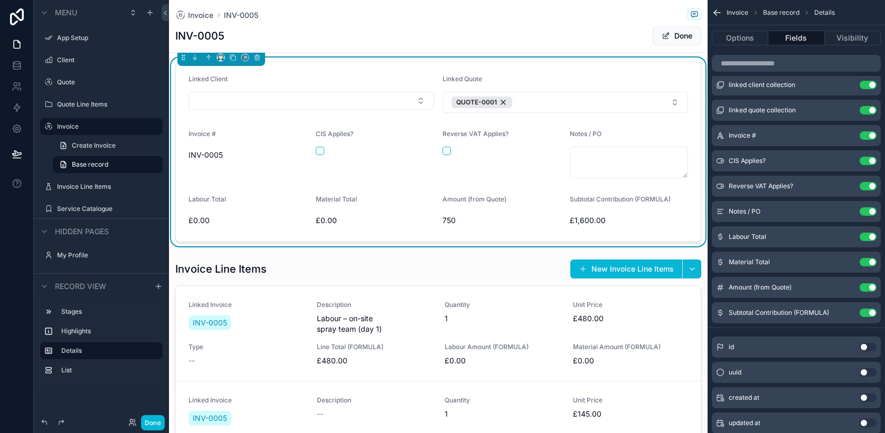
scroll to position [128, 0]
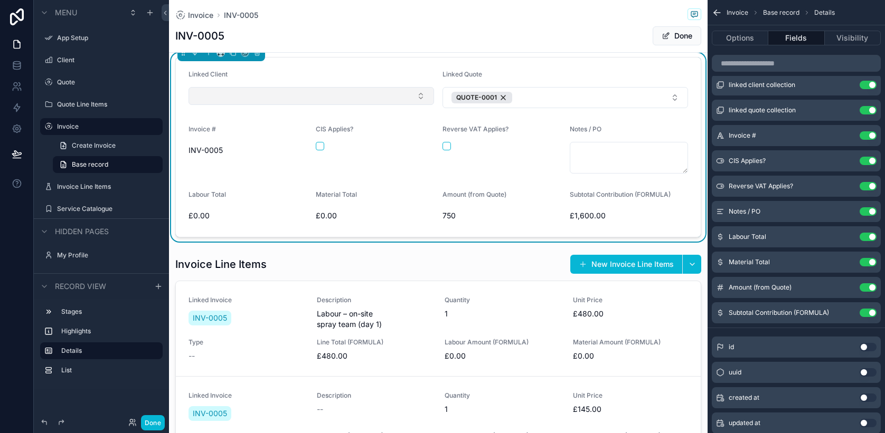
click at [421, 93] on button "Select Button" at bounding box center [310, 96] width 245 height 18
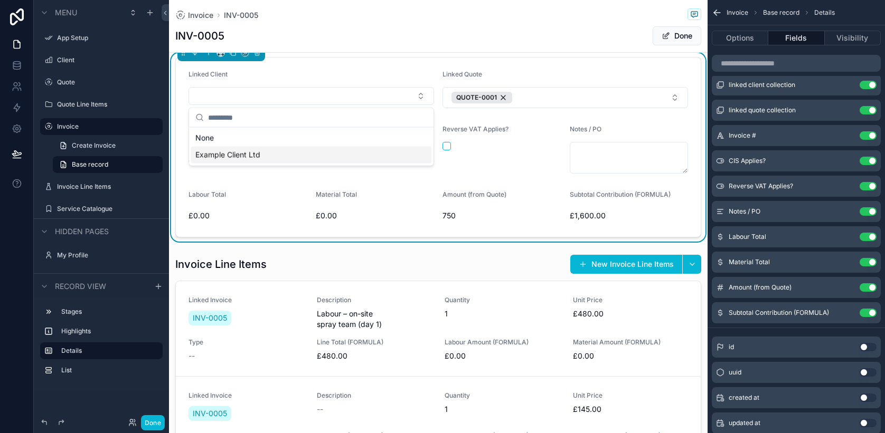
click at [379, 161] on div "Example Client Ltd" at bounding box center [311, 155] width 240 height 17
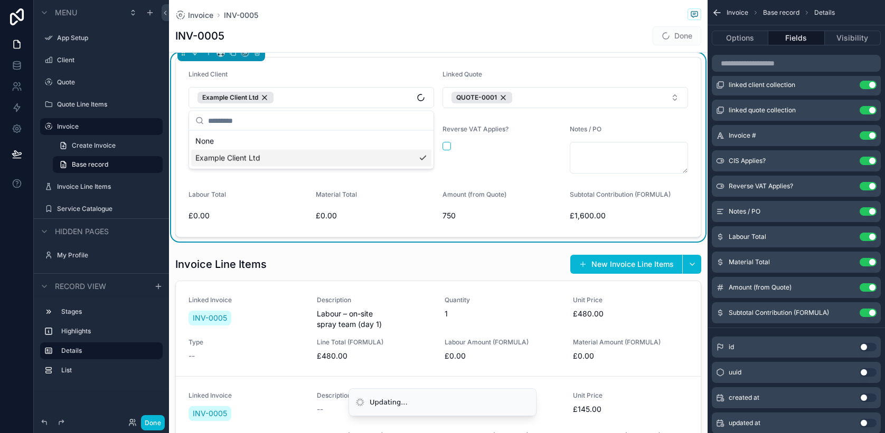
click at [419, 190] on form "Linked Client Example Client Ltd Linked Quote QUOTE-0001 Invoice # INV-0005 CIS…" at bounding box center [438, 147] width 525 height 179
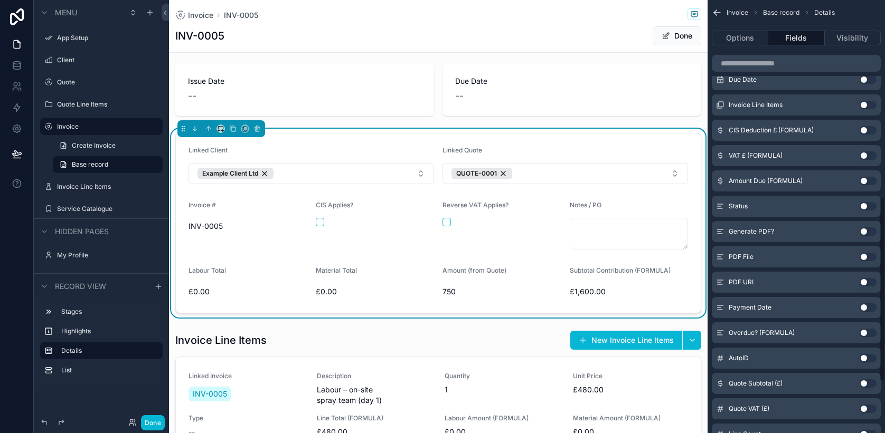
scroll to position [460, 0]
click at [872, 184] on button "Use setting" at bounding box center [867, 182] width 17 height 8
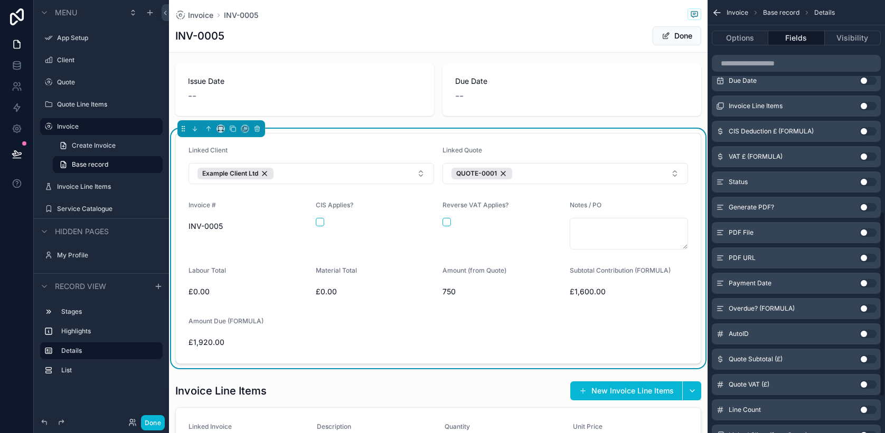
scroll to position [579, 0]
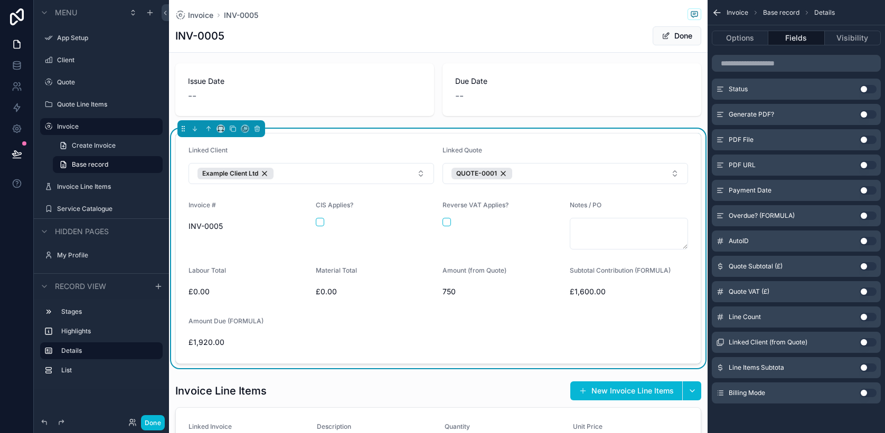
click at [867, 345] on button "Use setting" at bounding box center [867, 342] width 17 height 8
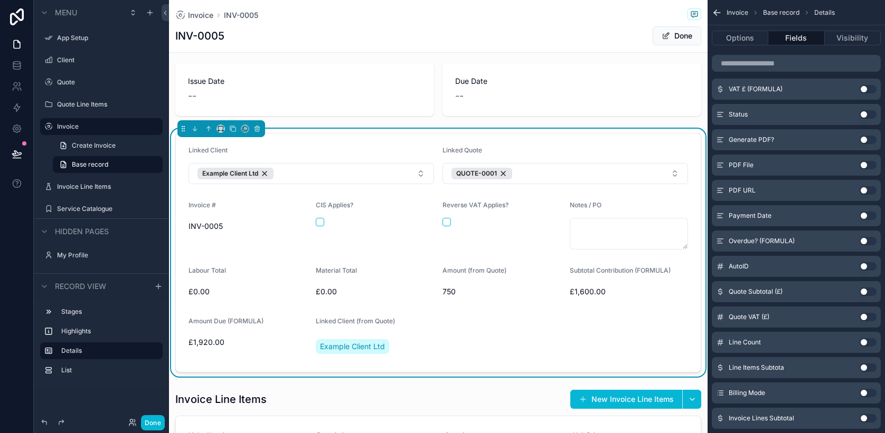
scroll to position [604, 0]
